Goal: Register for event/course

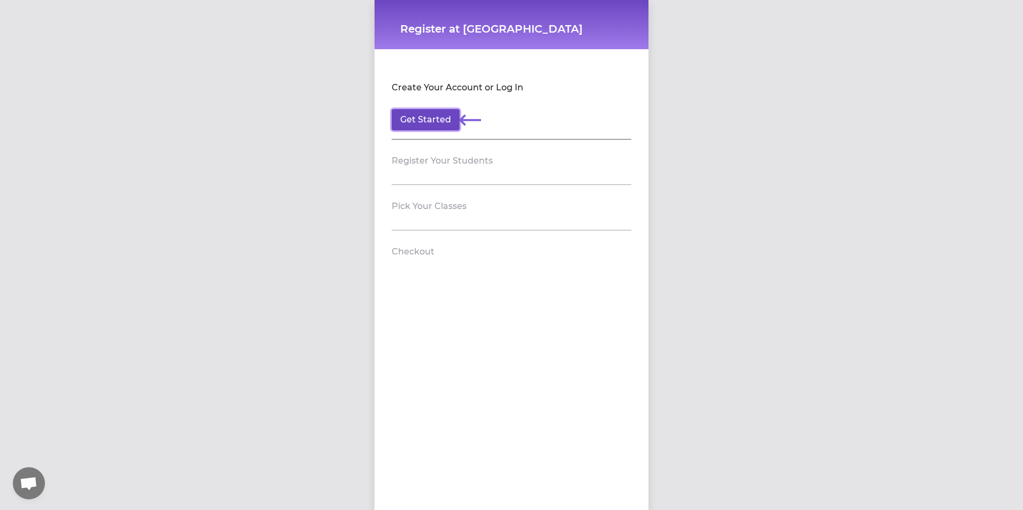
click at [418, 121] on button "Get Started" at bounding box center [426, 119] width 68 height 21
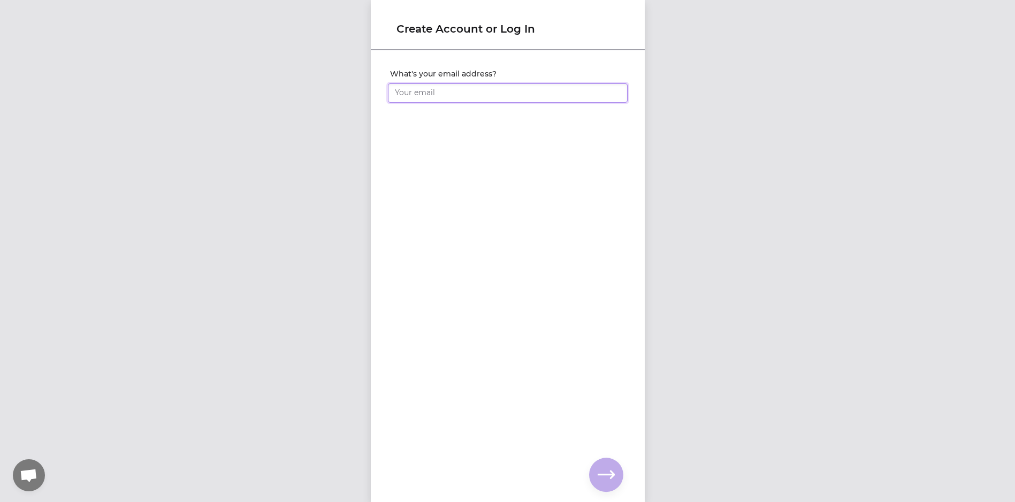
click at [443, 91] on input "What's your email address?" at bounding box center [508, 92] width 240 height 19
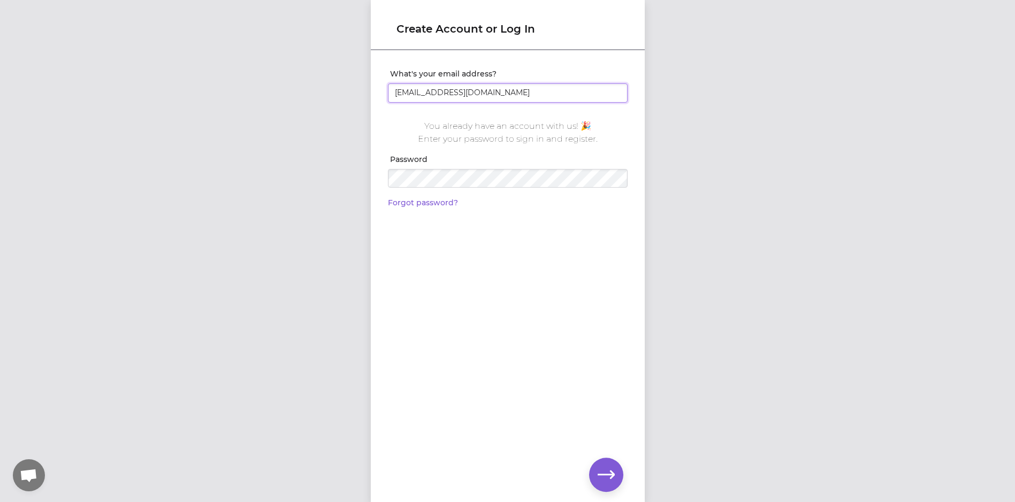
type input "[EMAIL_ADDRESS][DOMAIN_NAME]"
click at [600, 478] on icon "button" at bounding box center [605, 474] width 17 height 17
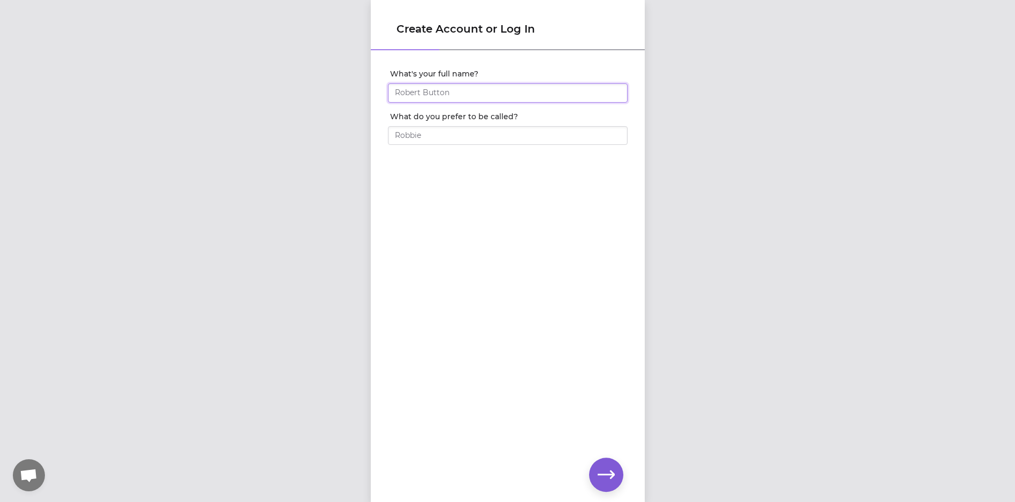
click at [520, 91] on input "What's your full name?" at bounding box center [508, 92] width 240 height 19
click at [419, 92] on input "What's your full name?" at bounding box center [508, 92] width 240 height 19
click at [443, 94] on input "What's your full name?" at bounding box center [508, 92] width 240 height 19
type input "[PERSON_NAME]"
click at [496, 137] on input "What do you prefer to be called?" at bounding box center [508, 135] width 240 height 19
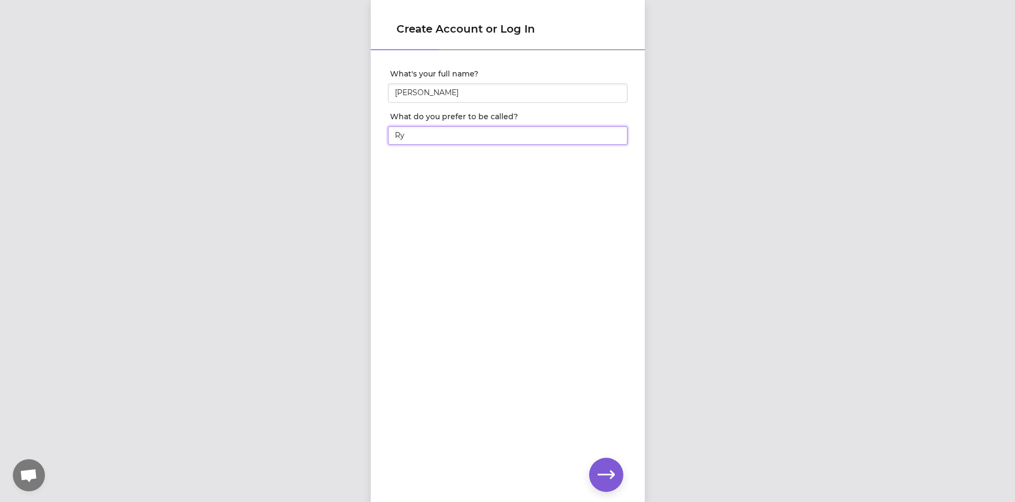
type input "Ry"
click at [611, 475] on icon "button" at bounding box center [605, 475] width 17 height 8
click at [494, 97] on input "What's your phone number?" at bounding box center [508, 92] width 240 height 19
type input "(410) 349-7001"
click at [601, 477] on icon "button" at bounding box center [605, 474] width 17 height 17
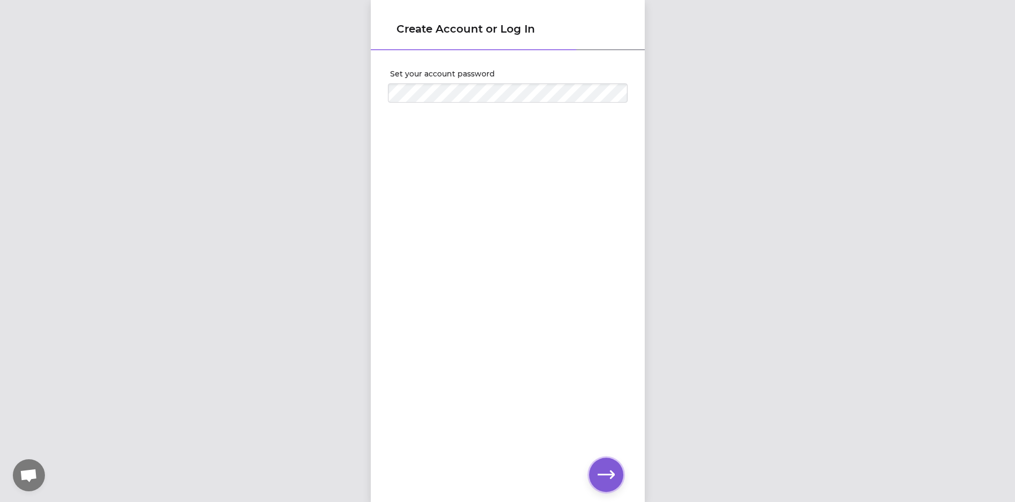
click at [604, 480] on icon "button" at bounding box center [605, 474] width 17 height 17
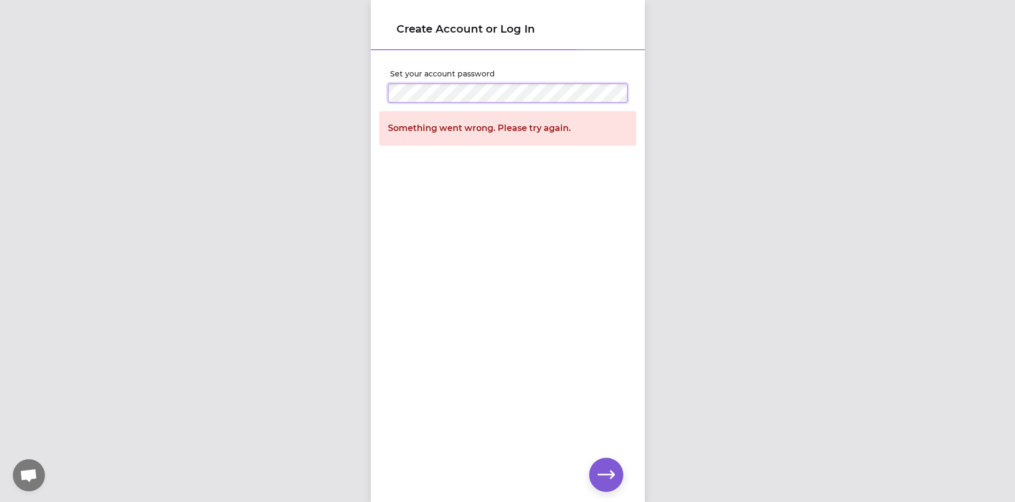
click input "submit" at bounding box center [0, 0] width 0 height 0
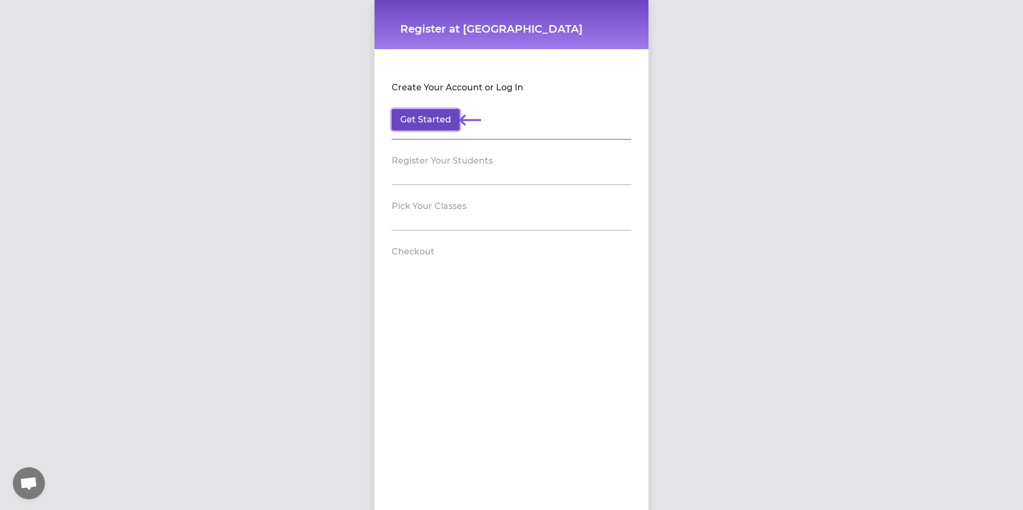
click at [430, 120] on button "Get Started" at bounding box center [426, 119] width 68 height 21
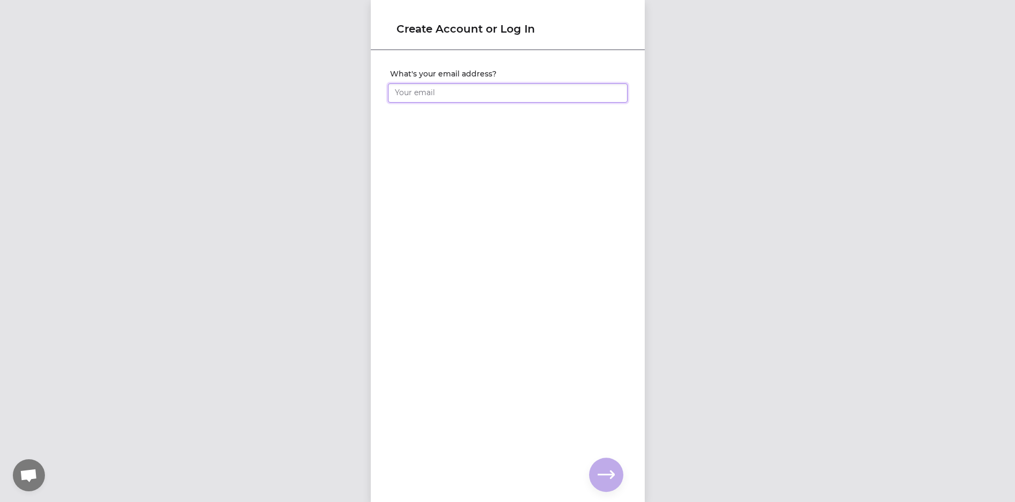
click at [438, 93] on input "What's your email address?" at bounding box center [508, 92] width 240 height 19
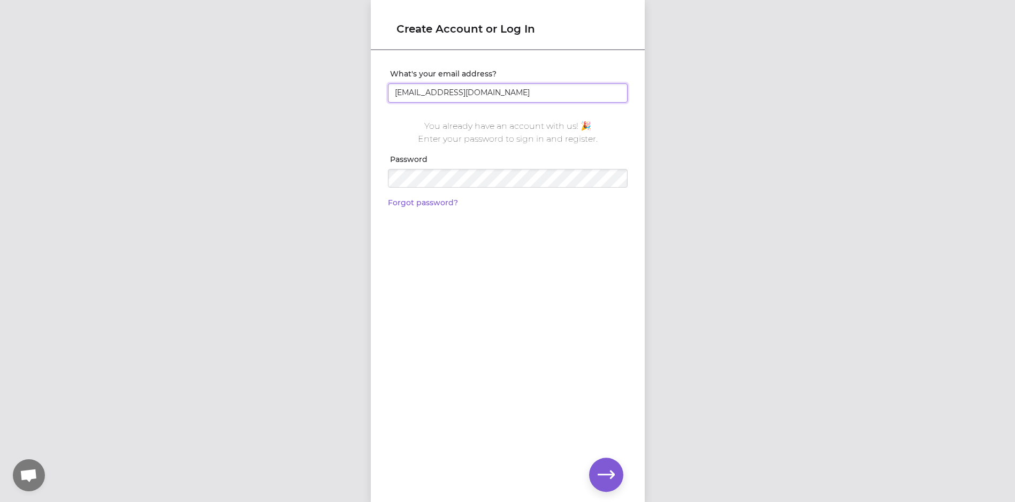
type input "[EMAIL_ADDRESS][DOMAIN_NAME]"
click at [418, 203] on link "Forgot password?" at bounding box center [423, 203] width 70 height 10
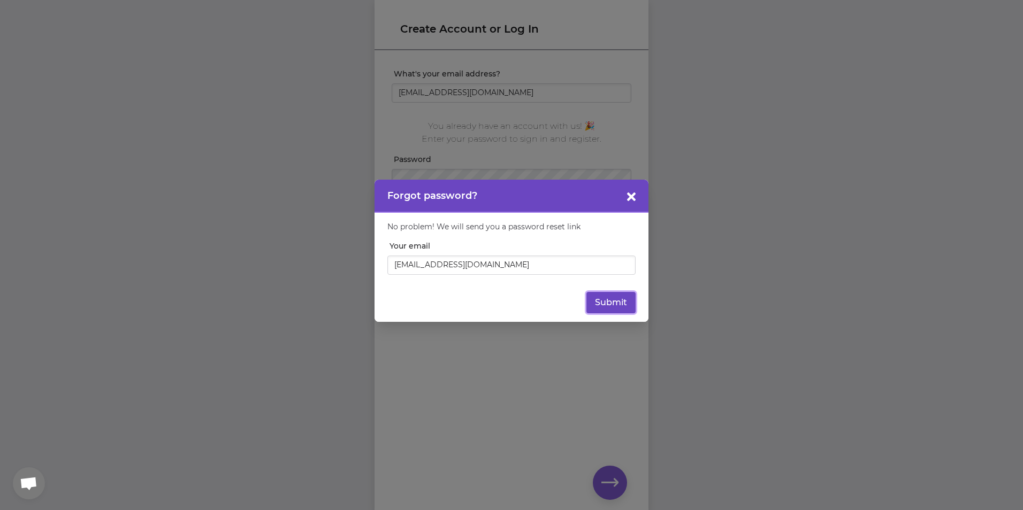
click at [615, 302] on button "Submit" at bounding box center [610, 302] width 49 height 21
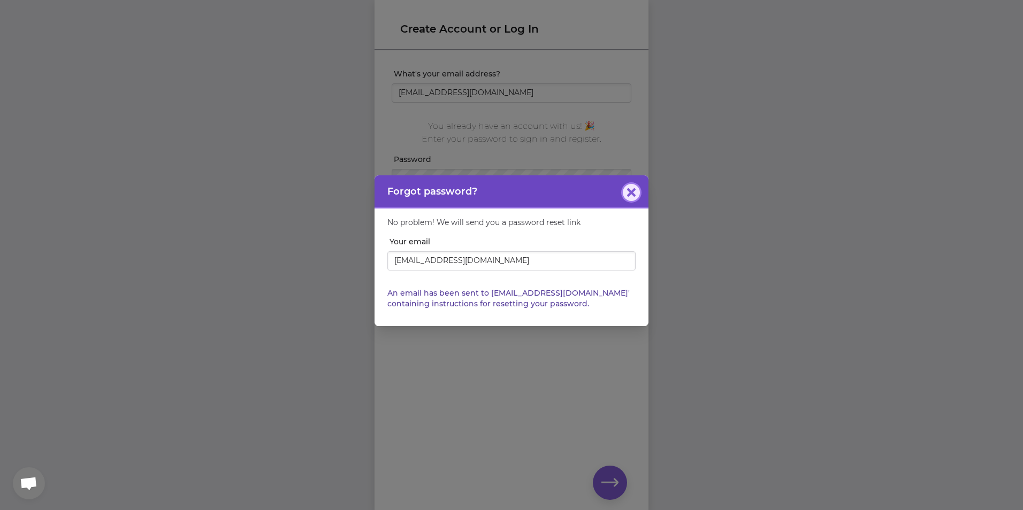
click at [633, 194] on icon "button" at bounding box center [631, 192] width 9 height 9
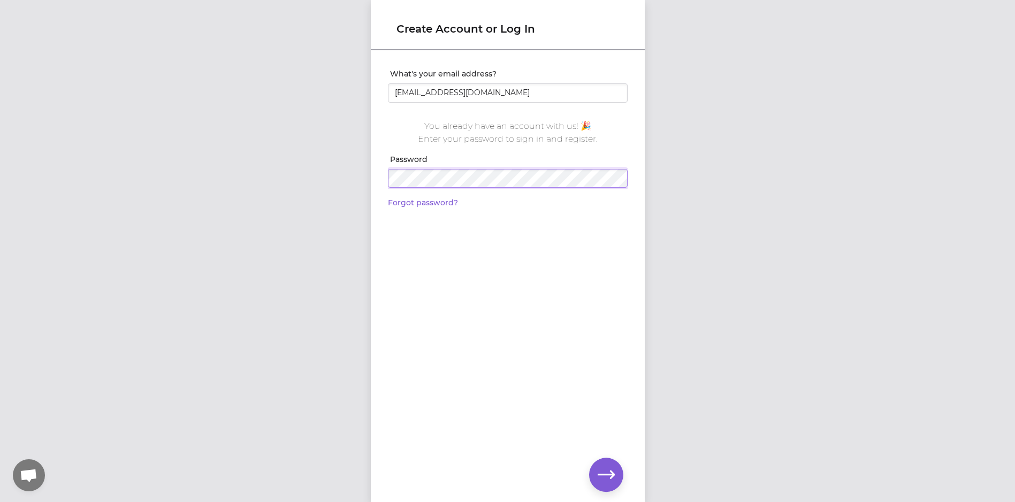
click input "submit" at bounding box center [0, 0] width 0 height 0
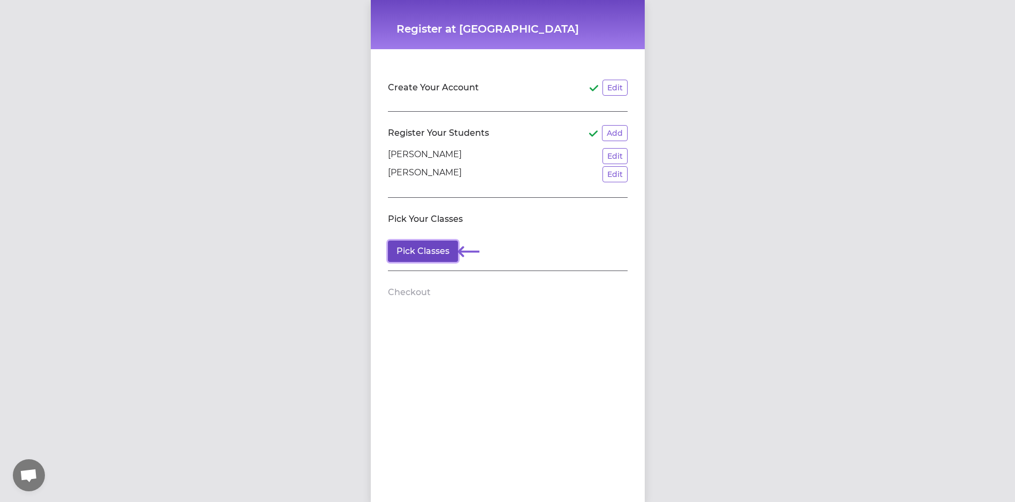
click at [439, 249] on button "Pick Classes" at bounding box center [423, 251] width 70 height 21
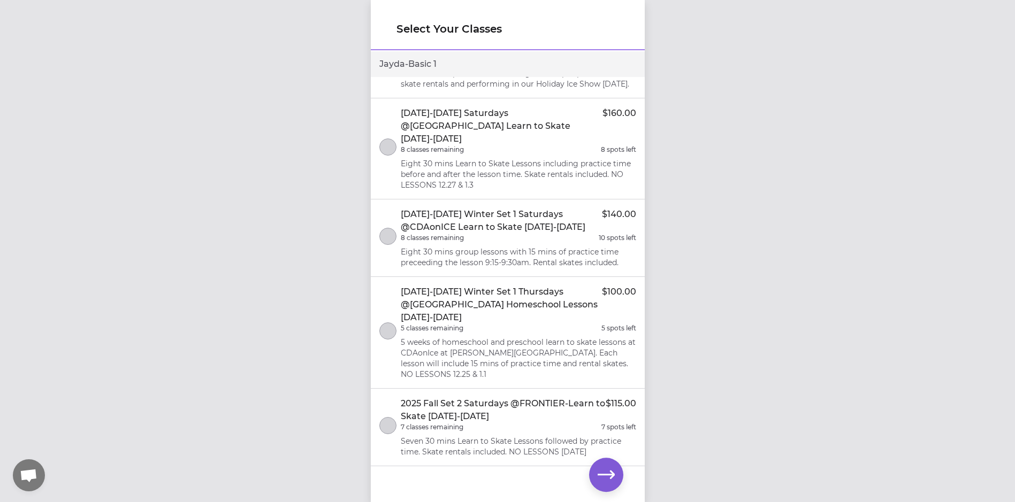
scroll to position [8, 0]
click at [685, 408] on div "Select Your Classes Rylee - Basic 1 2025 Fall Set 2 Tuesdays @FRONTIER-Learn to…" at bounding box center [507, 251] width 1015 height 502
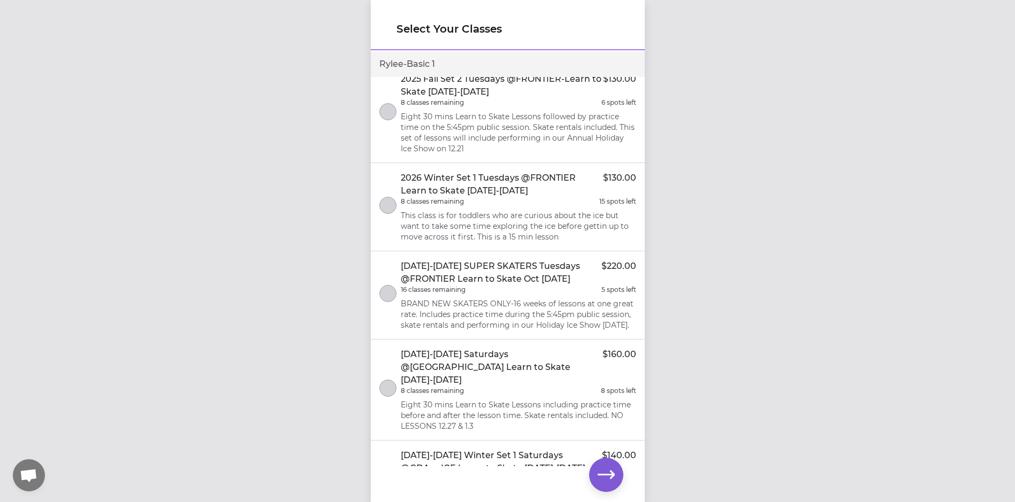
scroll to position [0, 0]
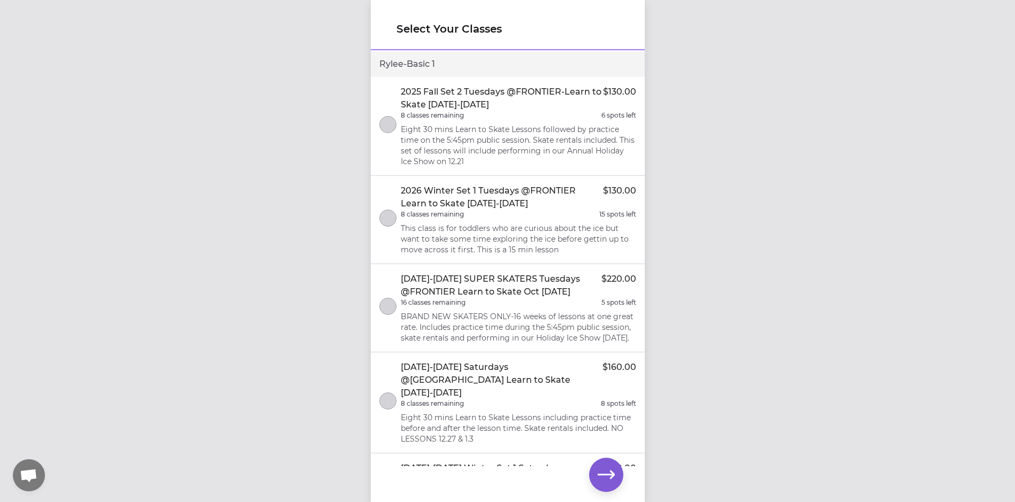
click at [724, 348] on div "Select Your Classes Rylee - Basic 1 2025 Fall Set 2 Tuesdays @FRONTIER-Learn to…" at bounding box center [507, 251] width 1015 height 502
click at [693, 191] on div "Select Your Classes Rylee - Basic 1 2025 Fall Set 2 Tuesdays @FRONTIER-Learn to…" at bounding box center [507, 251] width 1015 height 502
click at [507, 132] on p "Eight 30 mins Learn to Skate Lessons followed by practice time on the 5:45pm pu…" at bounding box center [518, 145] width 235 height 43
click at [389, 121] on icon "select class" at bounding box center [388, 124] width 8 height 7
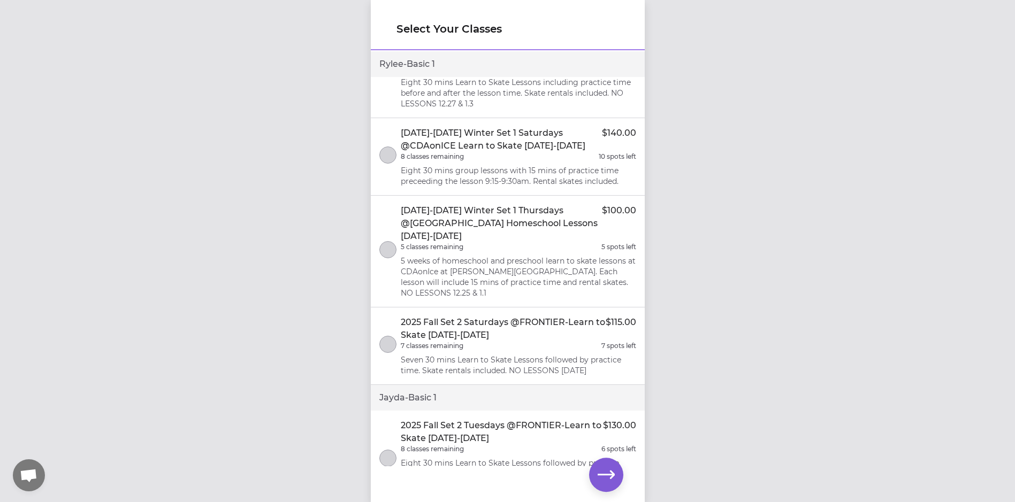
scroll to position [348, 0]
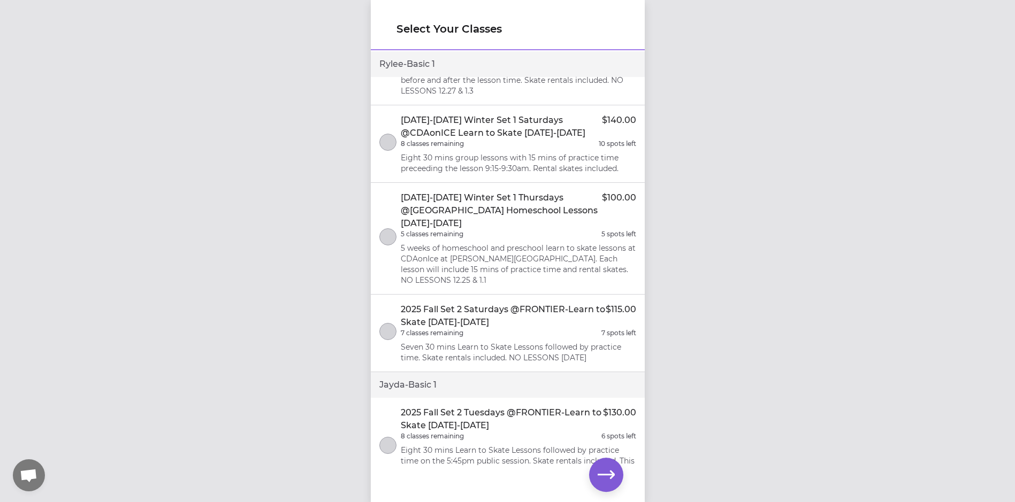
click at [494, 239] on div "5 classes remaining 5 spots left" at bounding box center [518, 234] width 235 height 9
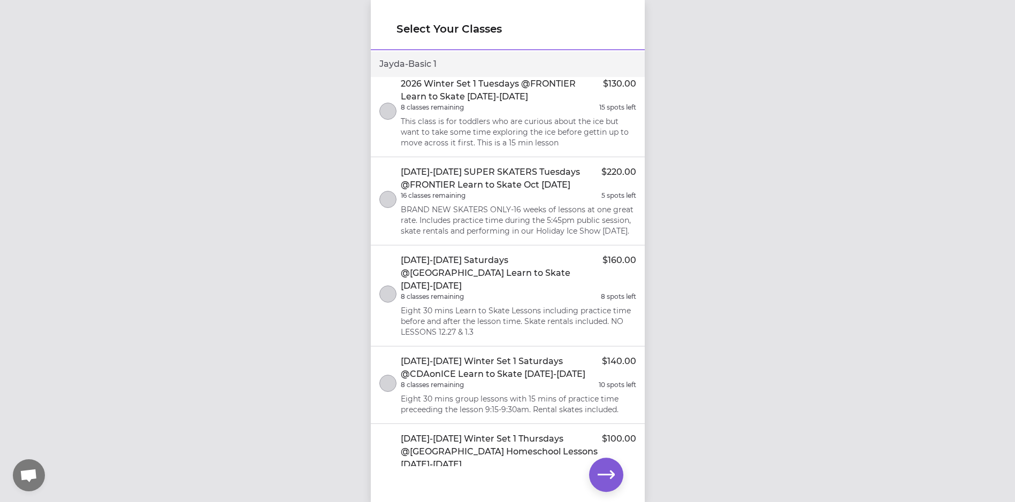
scroll to position [937, 0]
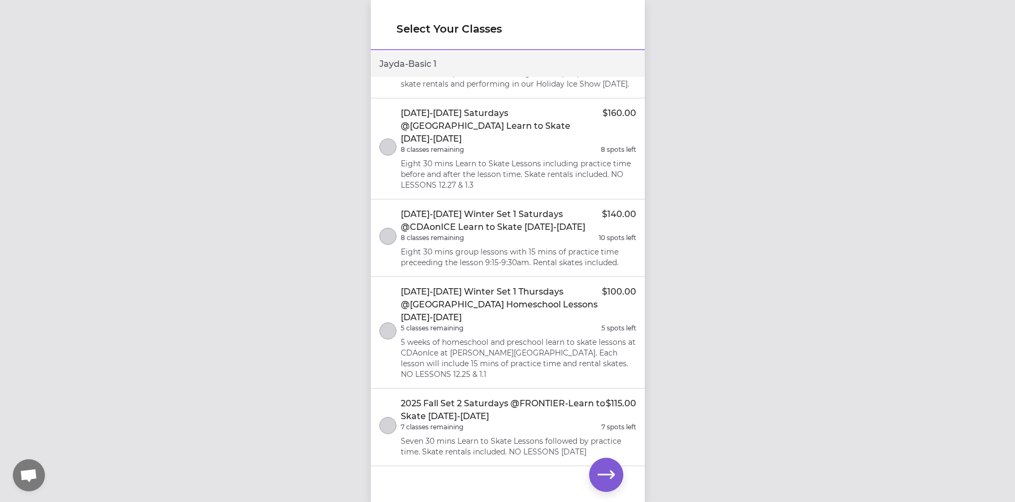
click at [509, 330] on div "5 classes remaining 5 spots left" at bounding box center [518, 328] width 235 height 9
click at [604, 476] on icon "button" at bounding box center [605, 474] width 17 height 17
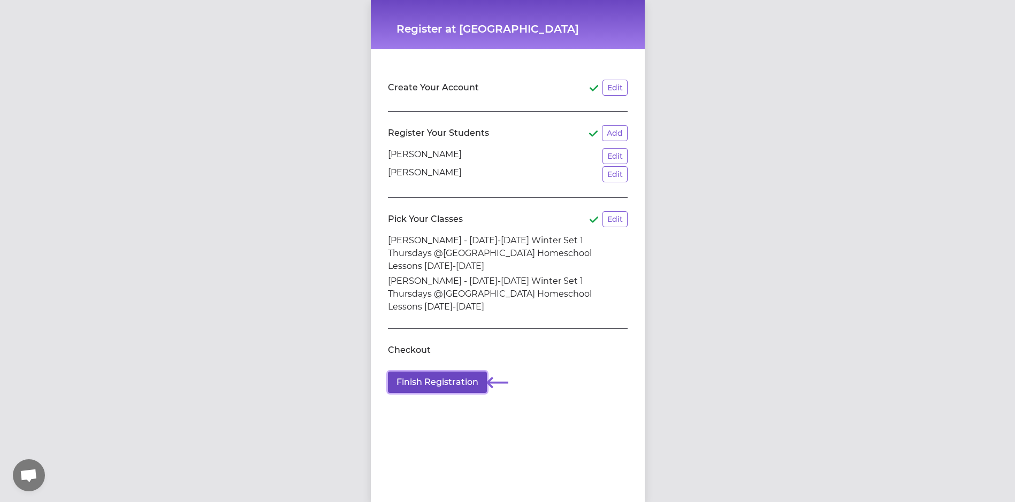
click at [446, 372] on button "Finish Registration" at bounding box center [437, 382] width 99 height 21
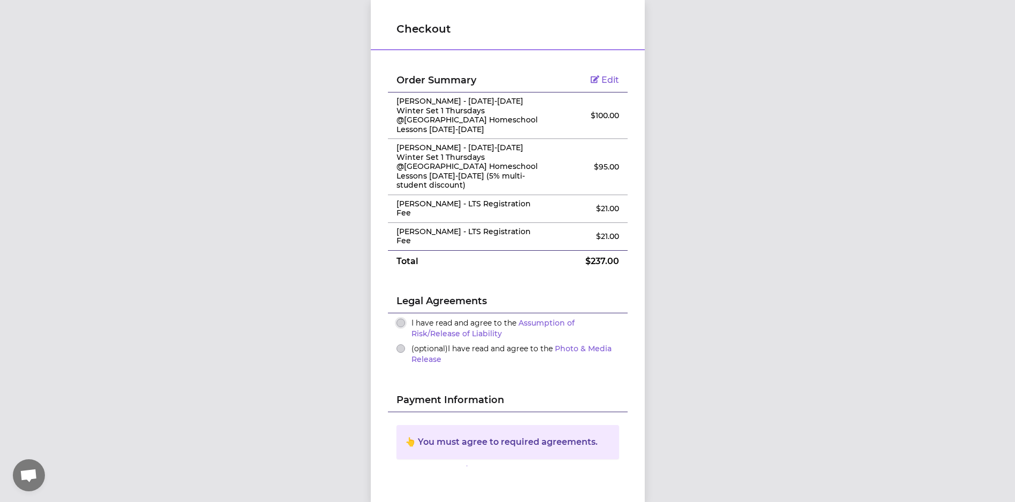
click at [398, 319] on button "I have read and agree to the Assumption of Risk/Release of Liability" at bounding box center [400, 323] width 9 height 9
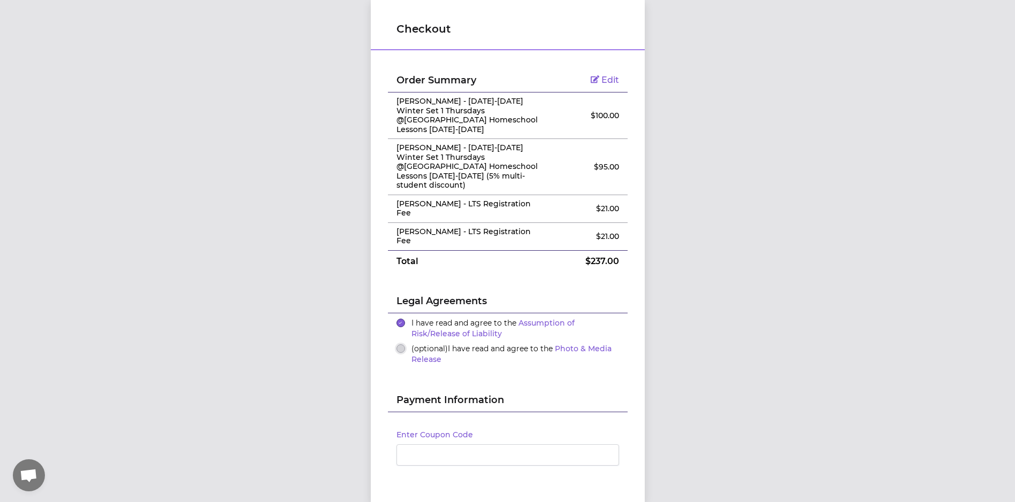
click at [399, 344] on button "(optional) I have read and agree to the Photo & Media Release" at bounding box center [400, 348] width 9 height 9
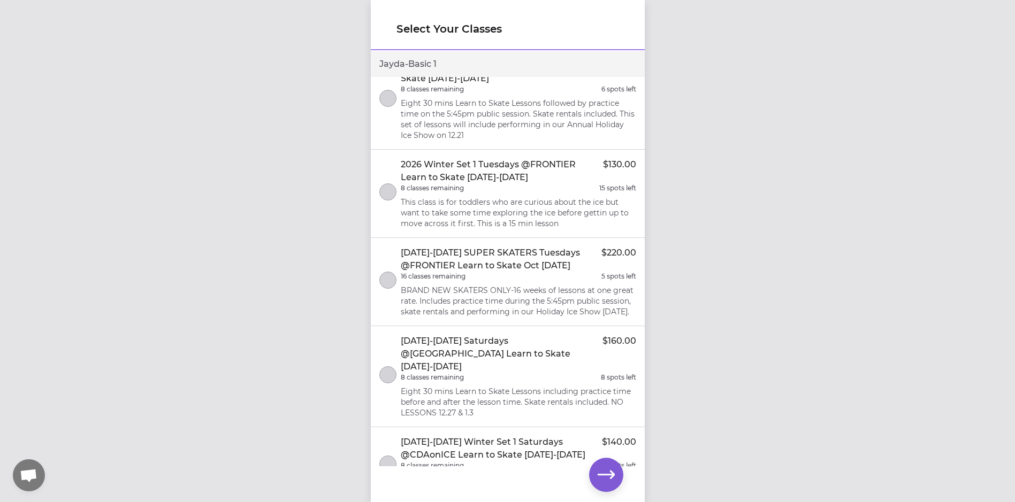
scroll to position [945, 0]
